Goal: Information Seeking & Learning: Learn about a topic

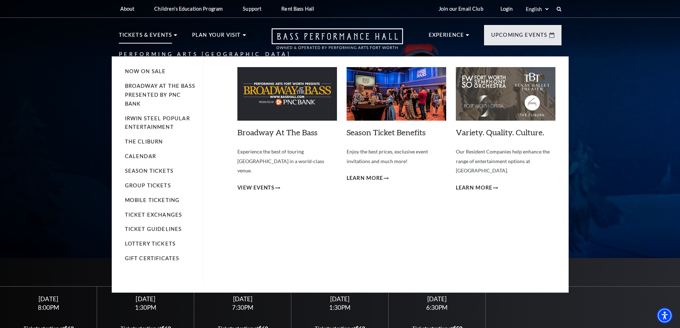
click at [175, 34] on li "Tickets & Events Now On Sale Broadway At The Bass presented by PNC Bank Irwin S…" at bounding box center [148, 44] width 59 height 26
click at [502, 90] on img at bounding box center [506, 94] width 100 height 54
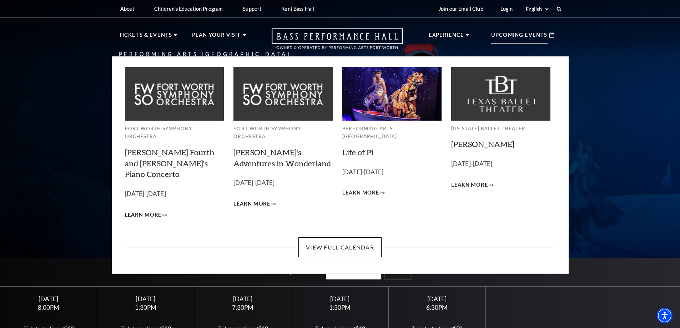
click at [539, 32] on p "Upcoming Events" at bounding box center [519, 37] width 56 height 13
click at [345, 237] on link "View Full Calendar" at bounding box center [340, 247] width 83 height 20
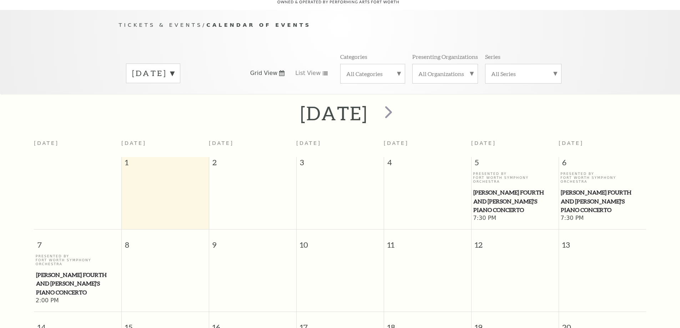
scroll to position [63, 0]
click at [174, 67] on label "[DATE]" at bounding box center [153, 72] width 42 height 11
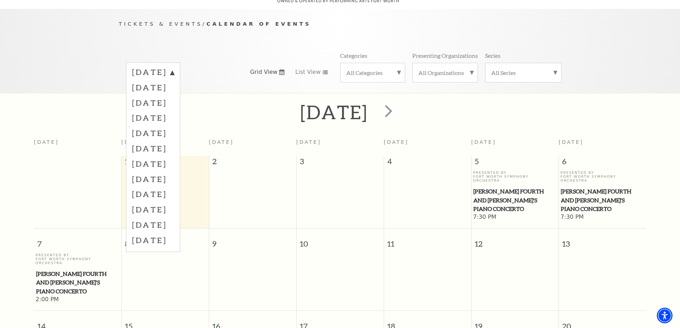
click at [174, 67] on label "[DATE]" at bounding box center [153, 73] width 42 height 13
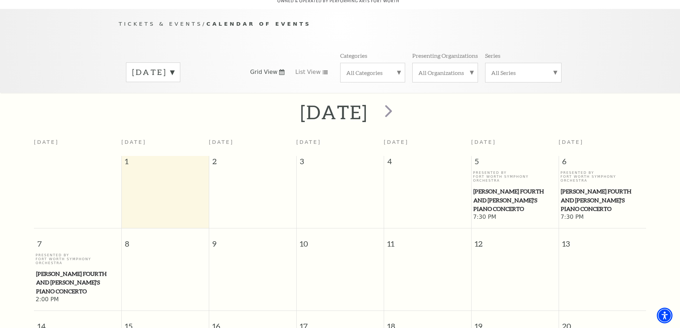
click at [174, 67] on label "[DATE]" at bounding box center [153, 72] width 42 height 11
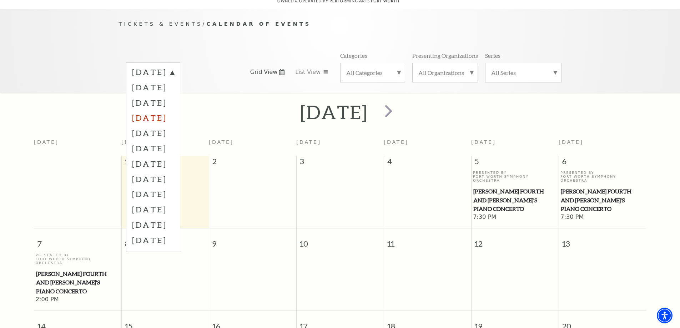
click at [174, 110] on label "[DATE]" at bounding box center [153, 117] width 42 height 15
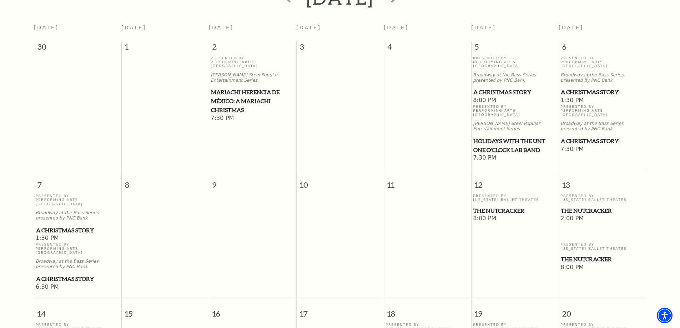
scroll to position [182, 0]
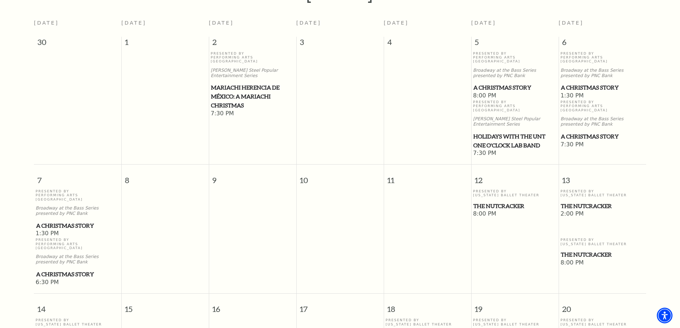
click at [589, 202] on span "The Nutcracker" at bounding box center [602, 206] width 83 height 9
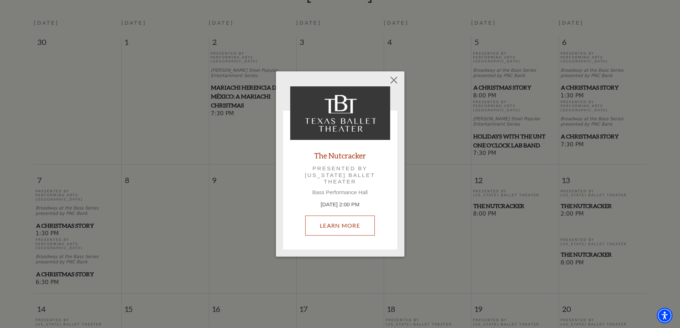
click at [330, 223] on link "Learn More" at bounding box center [340, 226] width 70 height 20
